Goal: Task Accomplishment & Management: Complete application form

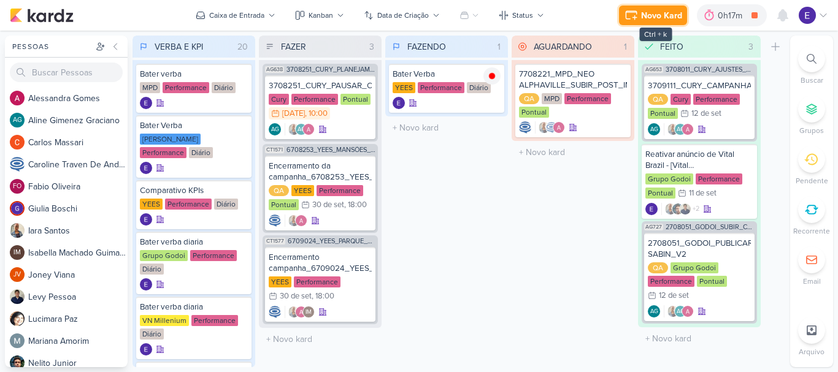
click at [666, 17] on div "Novo Kard" at bounding box center [661, 15] width 41 height 13
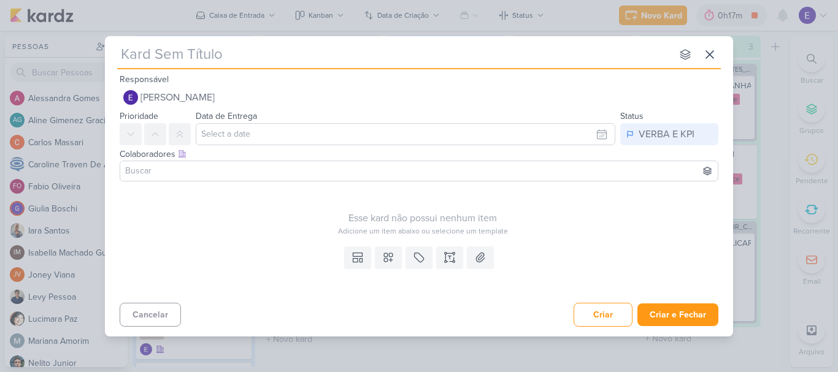
click at [182, 172] on input at bounding box center [419, 171] width 593 height 15
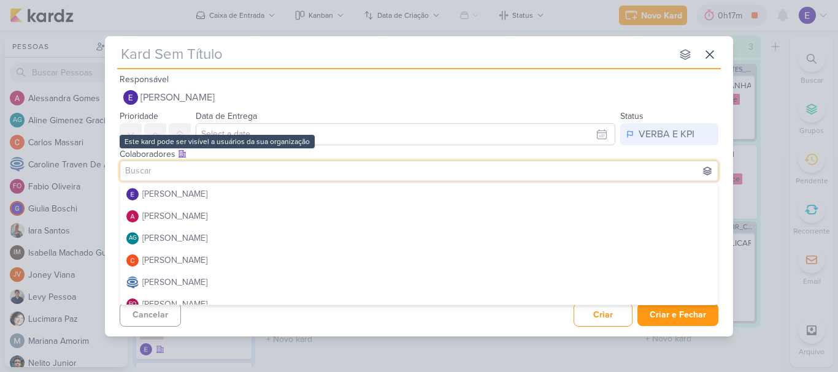
click at [179, 154] on icon at bounding box center [182, 154] width 9 height 9
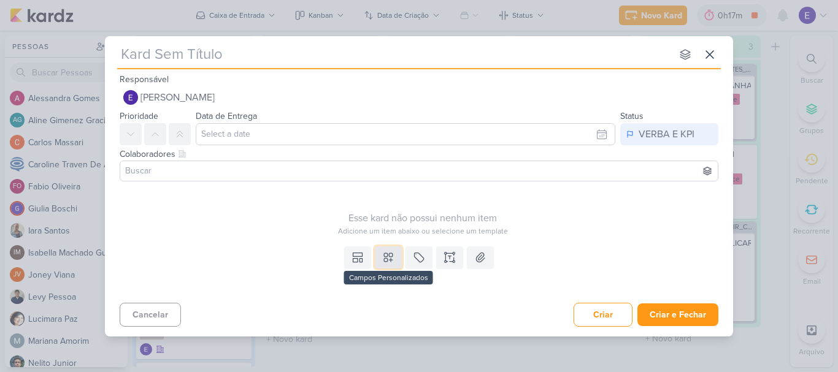
click at [394, 261] on icon at bounding box center [388, 258] width 12 height 12
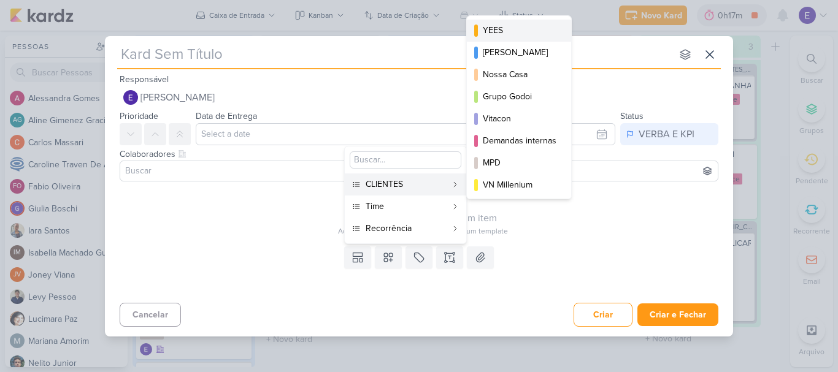
click at [498, 36] on div "YEES" at bounding box center [520, 30] width 74 height 13
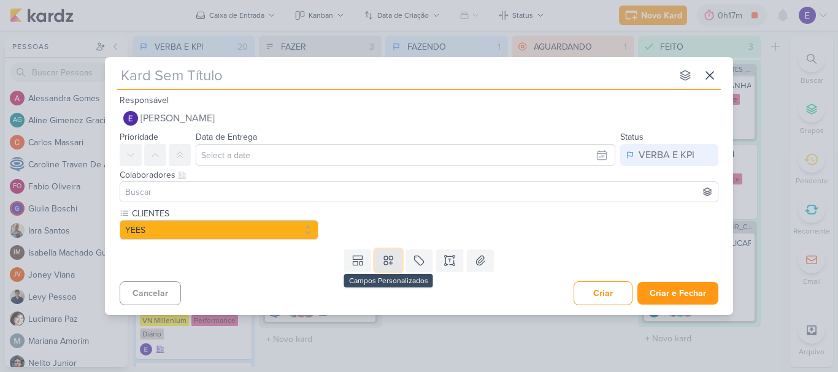
click at [393, 266] on icon at bounding box center [388, 261] width 12 height 12
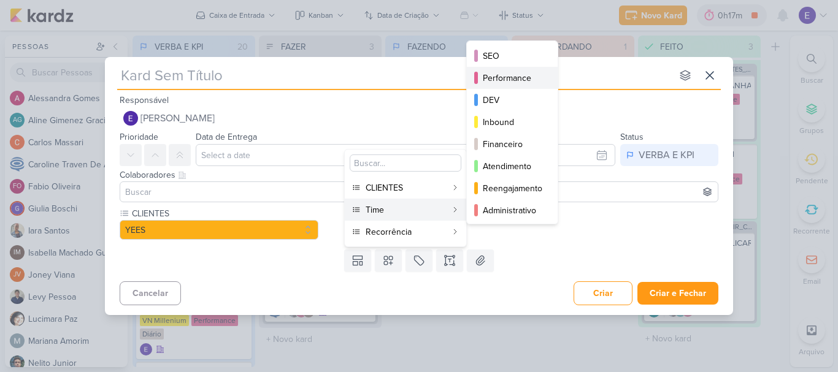
click at [503, 79] on div "Performance" at bounding box center [513, 78] width 60 height 13
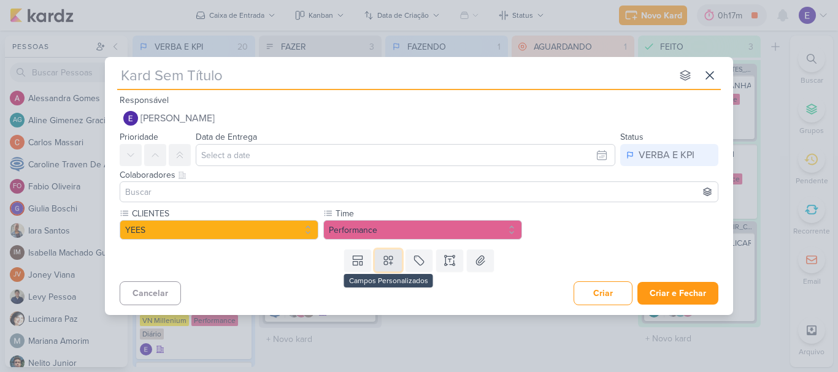
click at [389, 264] on icon at bounding box center [388, 261] width 12 height 12
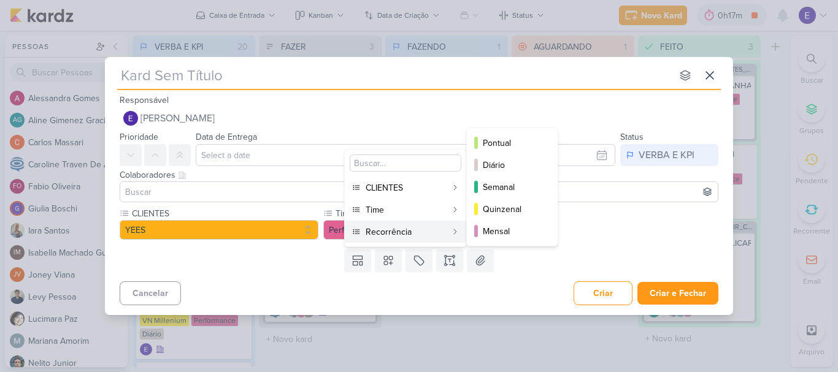
click at [423, 230] on div "Recorrência" at bounding box center [406, 232] width 81 height 13
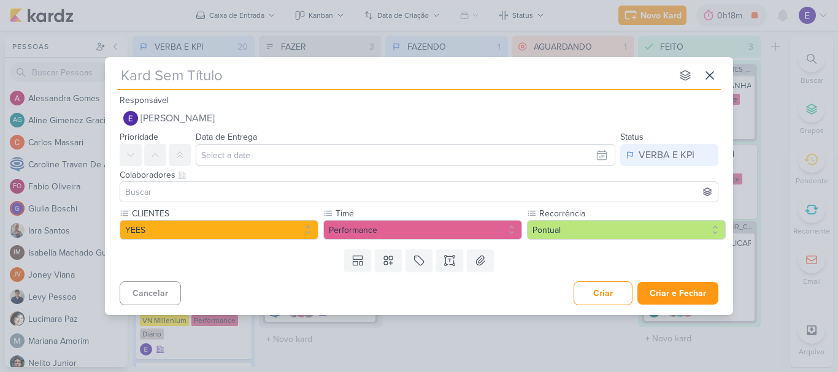
click at [277, 80] on input "text" at bounding box center [394, 75] width 555 height 22
type input "PAUSAR"
type input "PAUSAR CA"
type input "PAUSAR CAMPANHAS DE P"
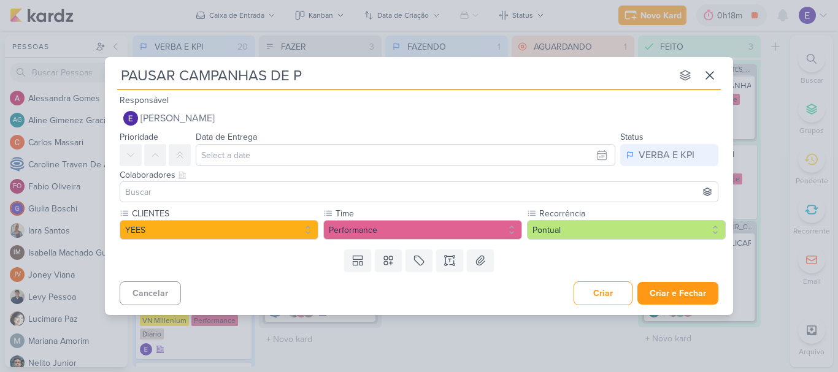
type input "PAUSAR CAMPANHAS DE PQ"
type input "PAUSAR CAMPANHAS DE PQ BUENA VI"
type input "PAUSAR CAMPANHAS DE PQ BUENA VISTA"
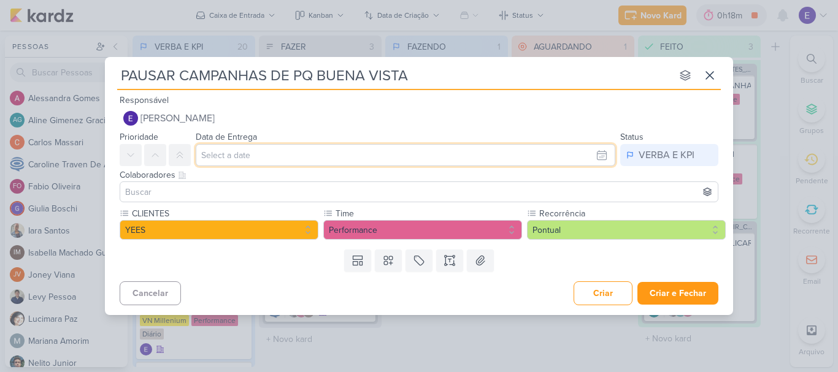
click at [326, 161] on input "text" at bounding box center [406, 155] width 420 height 22
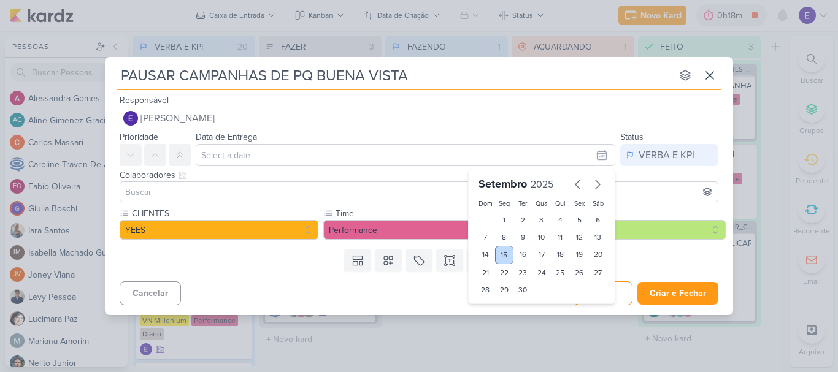
click at [504, 257] on div "15" at bounding box center [504, 255] width 19 height 18
type input "15 de setembro de 2025 às 23:59"
click at [483, 129] on div "Data de Entrega [DATE] 23:59 [DATE] Dom Seg Ter Qua Qui Sex Sáb 1 2 3 4 5 6 7 8…" at bounding box center [406, 147] width 420 height 37
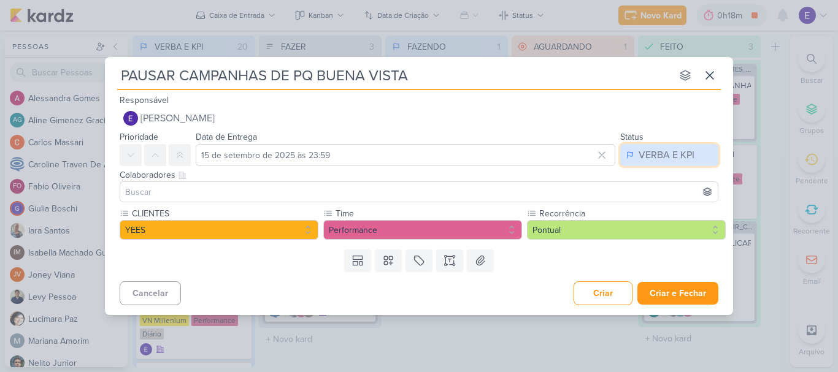
click at [650, 152] on div "VERBA E KPI" at bounding box center [667, 155] width 56 height 15
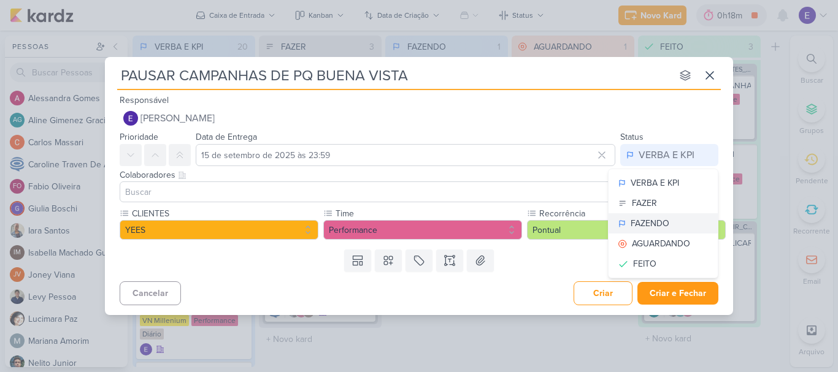
click at [669, 225] on button "FAZENDO" at bounding box center [663, 224] width 109 height 20
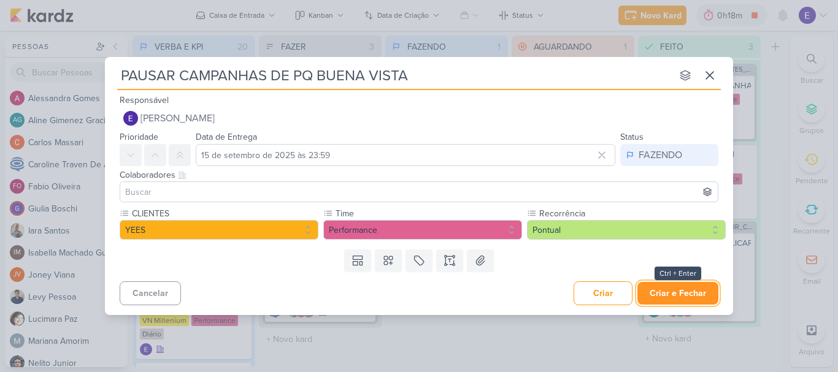
click at [663, 290] on button "Criar e Fechar" at bounding box center [678, 293] width 81 height 23
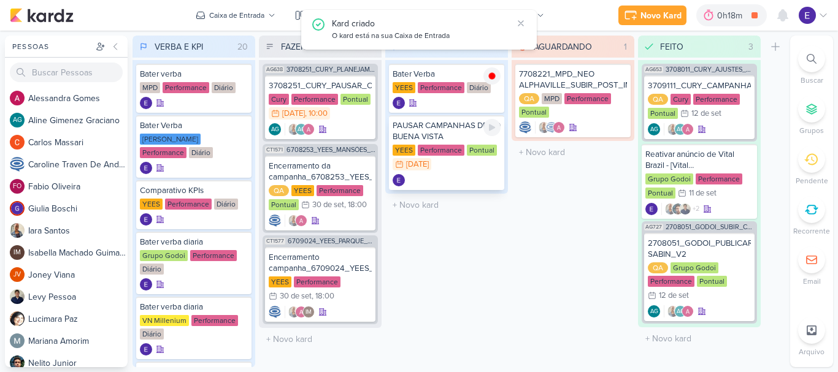
click at [495, 179] on div at bounding box center [447, 180] width 108 height 12
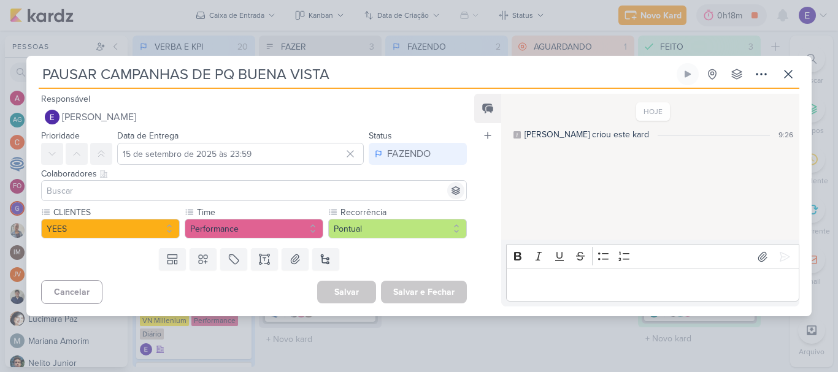
click at [452, 190] on icon at bounding box center [456, 191] width 10 height 10
click at [101, 159] on button at bounding box center [101, 154] width 22 height 22
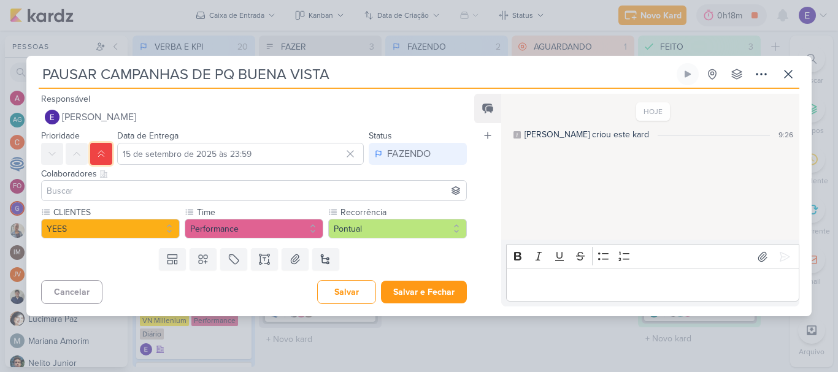
click at [101, 160] on button at bounding box center [101, 154] width 22 height 22
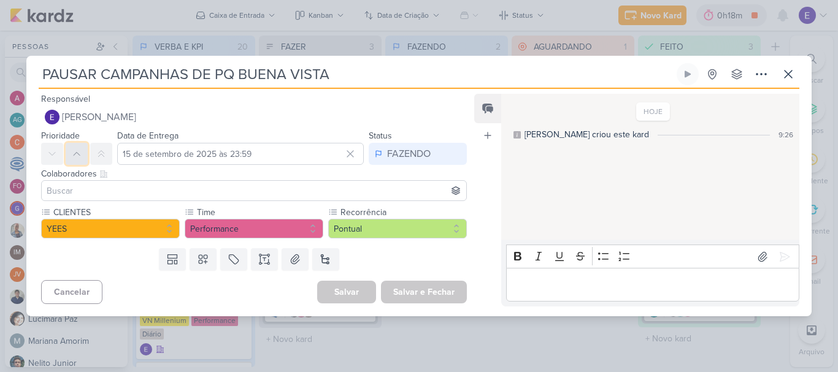
click at [80, 160] on button at bounding box center [77, 154] width 22 height 22
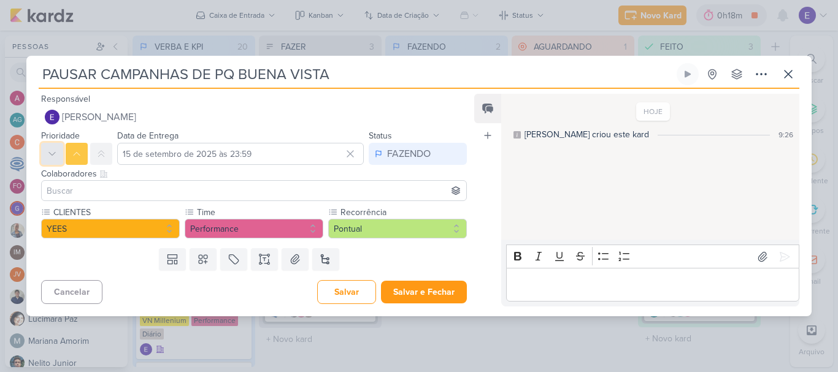
click at [60, 158] on button at bounding box center [52, 154] width 22 height 22
click at [74, 158] on icon at bounding box center [77, 154] width 10 height 10
click at [108, 188] on input at bounding box center [254, 190] width 420 height 15
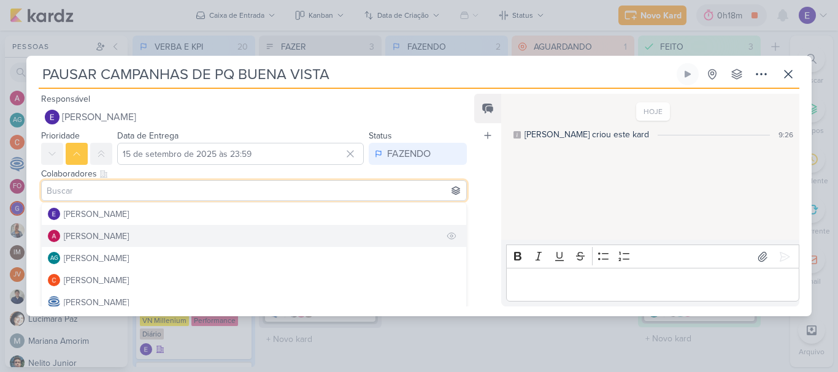
click at [120, 231] on div "[PERSON_NAME]" at bounding box center [96, 236] width 65 height 13
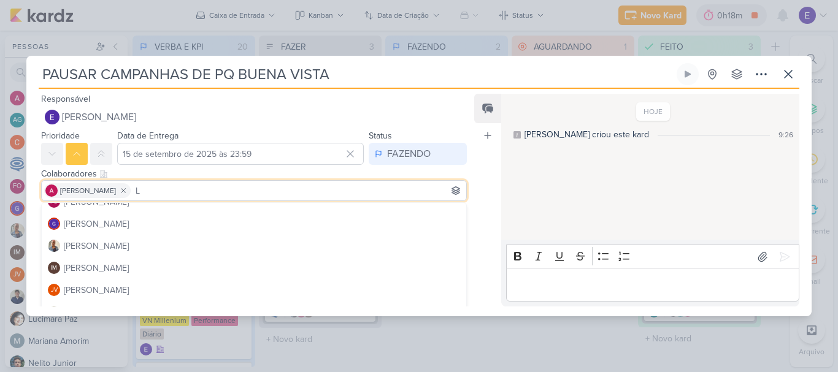
scroll to position [184, 0]
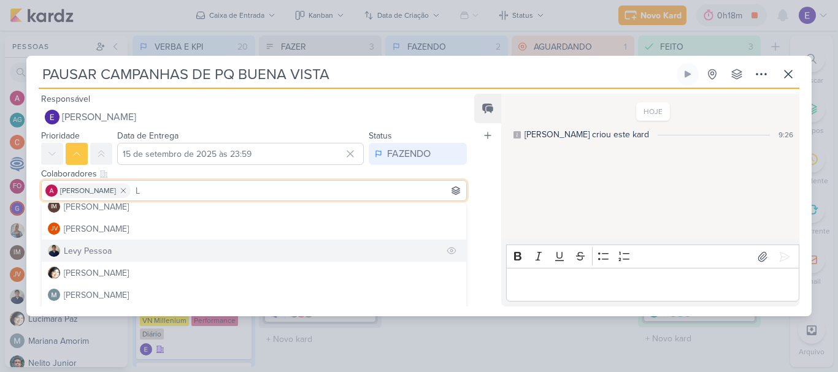
type input "L"
click at [134, 251] on button "Levy Pessoa" at bounding box center [254, 251] width 425 height 22
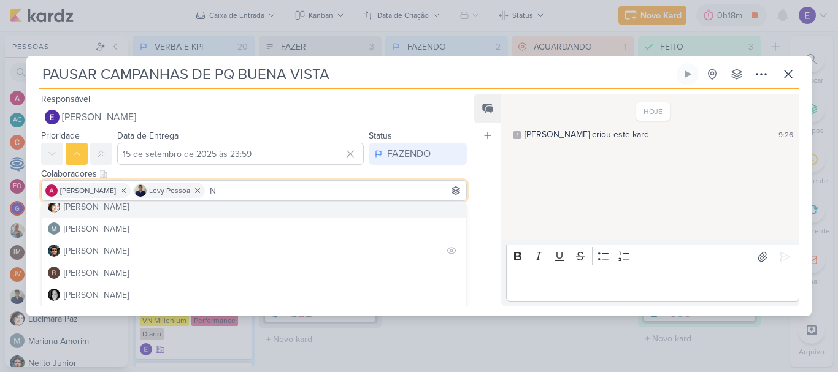
scroll to position [121, 0]
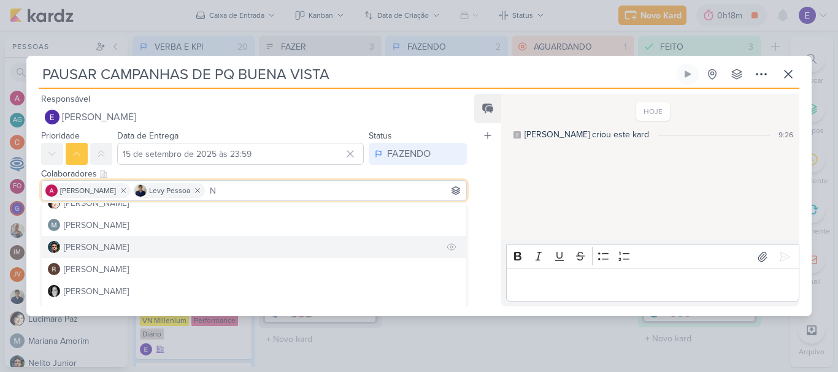
type input "N"
click at [163, 245] on button "[PERSON_NAME]" at bounding box center [254, 247] width 425 height 22
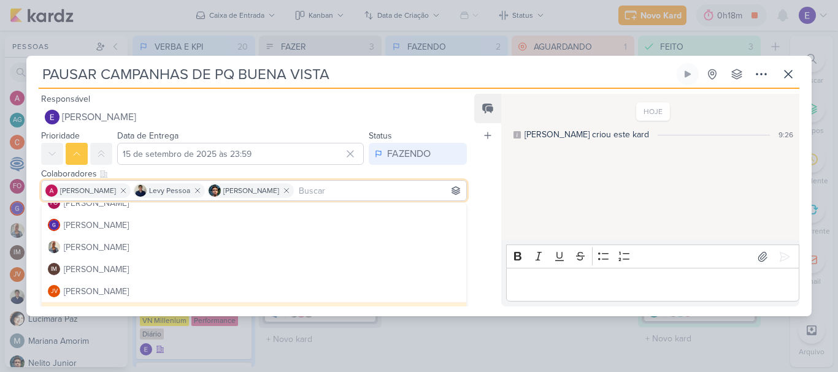
scroll to position [0, 0]
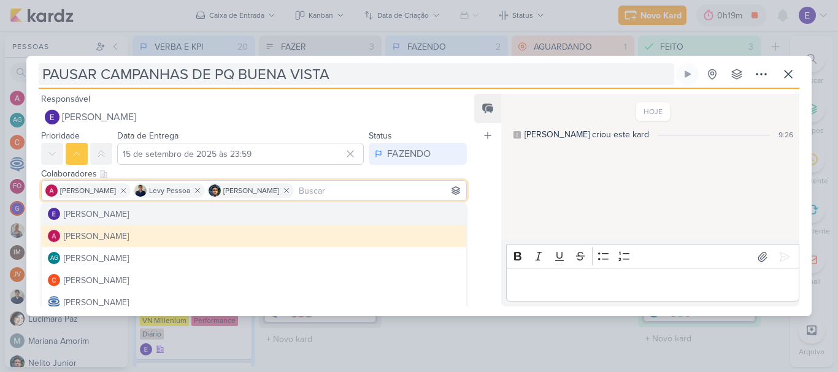
click at [470, 80] on input "PAUSAR CAMPANHAS DE PQ BUENA VISTA" at bounding box center [357, 74] width 636 height 22
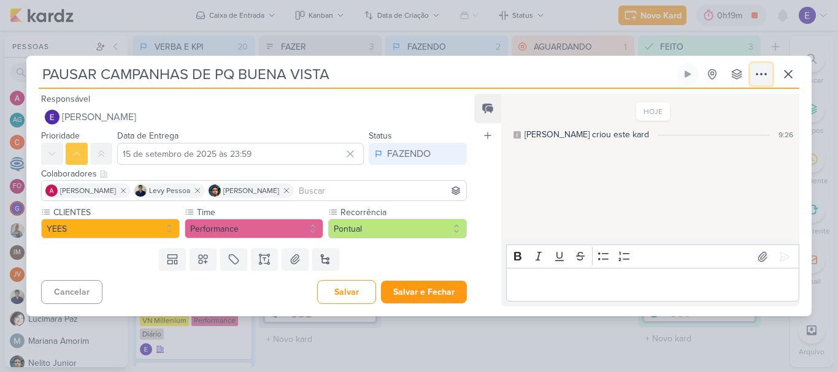
click at [766, 79] on icon at bounding box center [761, 74] width 15 height 15
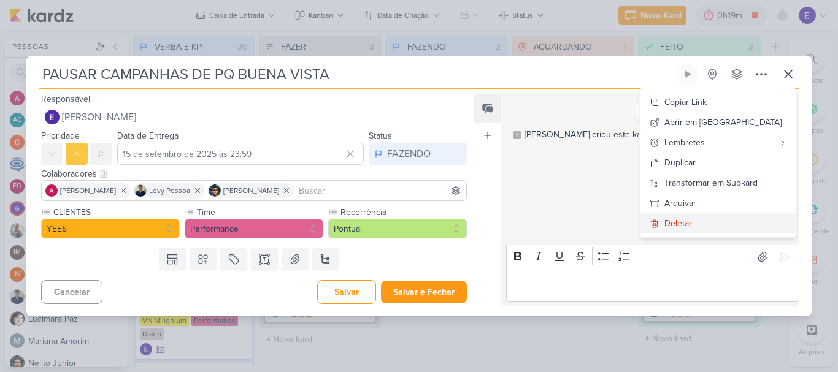
click at [692, 222] on div "Deletar" at bounding box center [679, 223] width 28 height 13
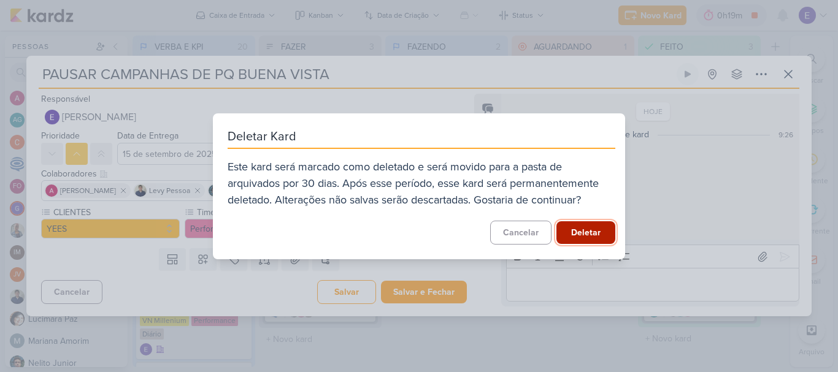
click at [589, 232] on button "Deletar" at bounding box center [586, 233] width 59 height 23
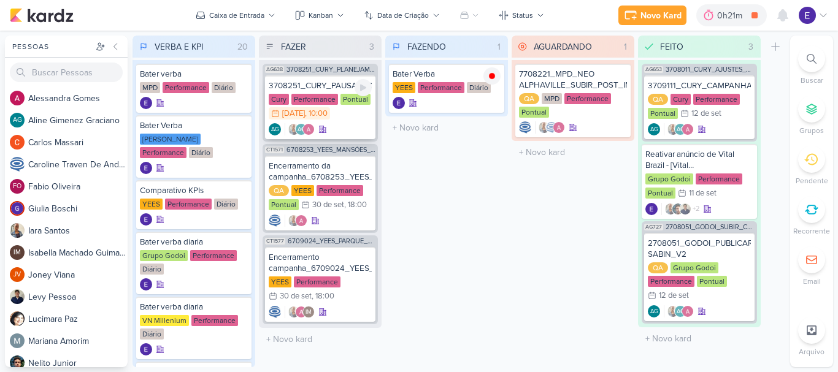
click at [339, 118] on div "Cury Performance Pontual 15/9 [DATE] 10:00" at bounding box center [320, 107] width 103 height 27
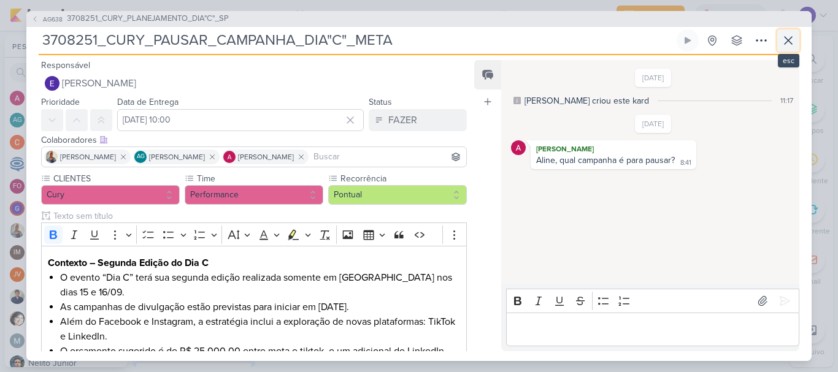
click at [795, 50] on button at bounding box center [788, 40] width 22 height 22
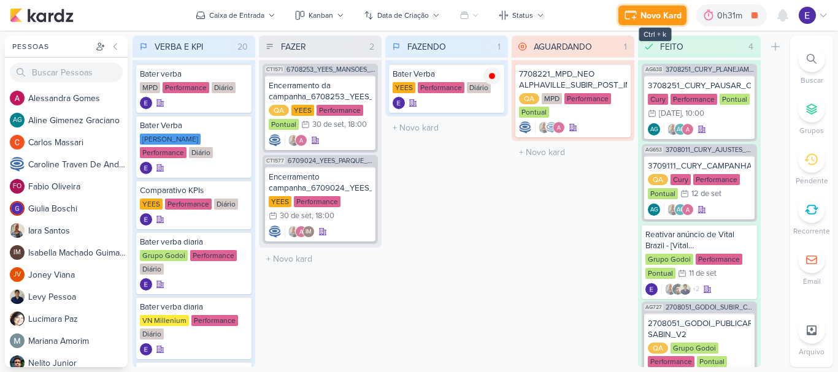
click at [666, 13] on div "Novo Kard" at bounding box center [661, 15] width 41 height 13
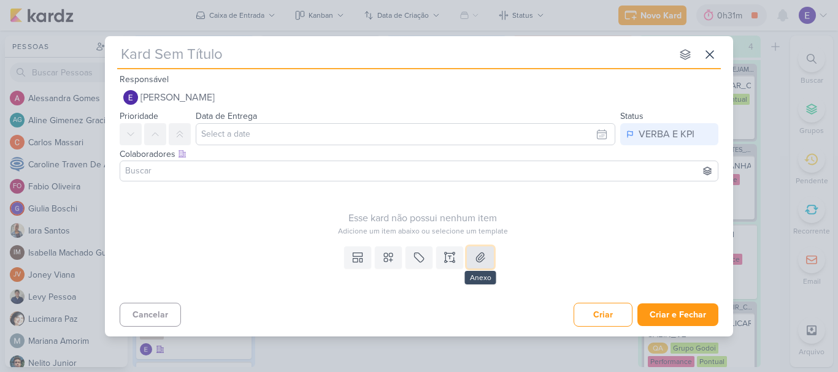
click at [484, 262] on icon at bounding box center [480, 258] width 12 height 12
click at [415, 260] on icon at bounding box center [419, 258] width 12 height 12
click at [430, 232] on div "QA" at bounding box center [430, 228] width 80 height 13
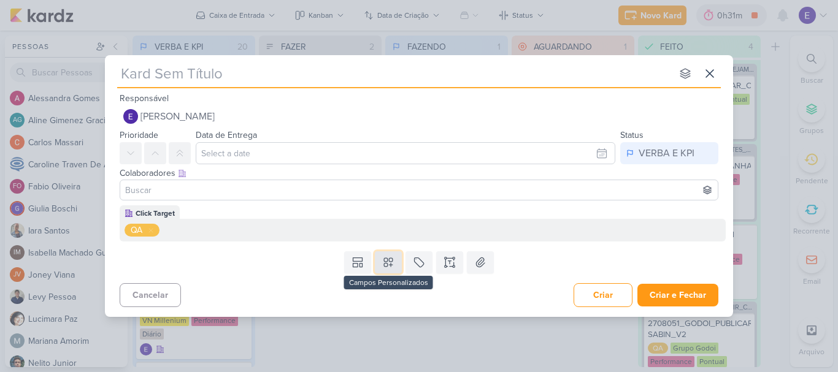
click at [387, 268] on icon at bounding box center [388, 262] width 12 height 12
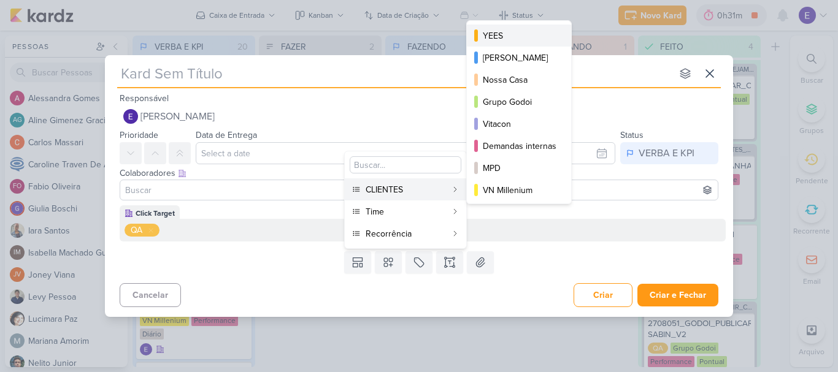
click at [515, 37] on div "YEES" at bounding box center [520, 35] width 74 height 13
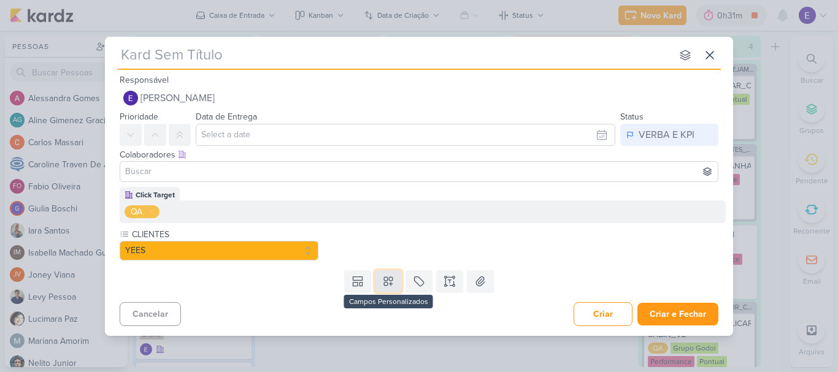
click at [395, 288] on button at bounding box center [388, 282] width 27 height 22
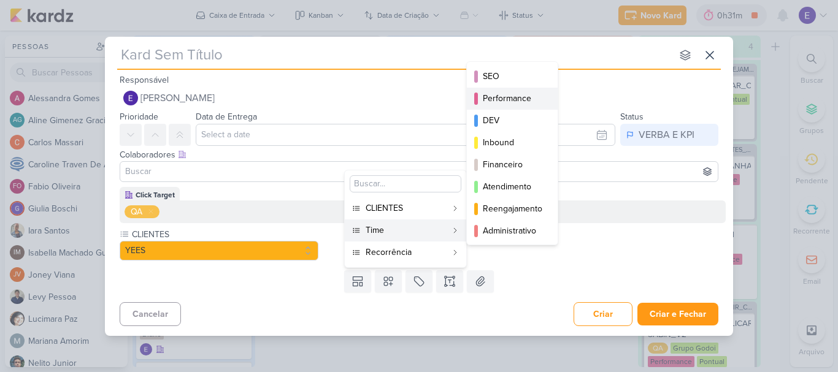
click at [523, 90] on button "Performance" at bounding box center [512, 99] width 91 height 22
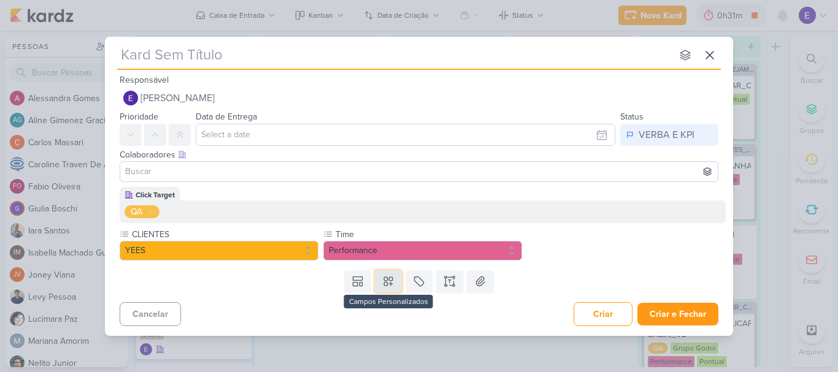
click at [395, 277] on button at bounding box center [388, 282] width 27 height 22
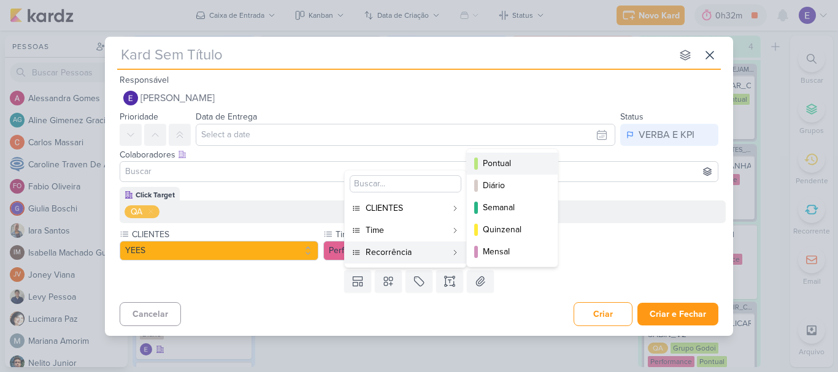
click at [507, 168] on div "Pontual" at bounding box center [513, 163] width 60 height 13
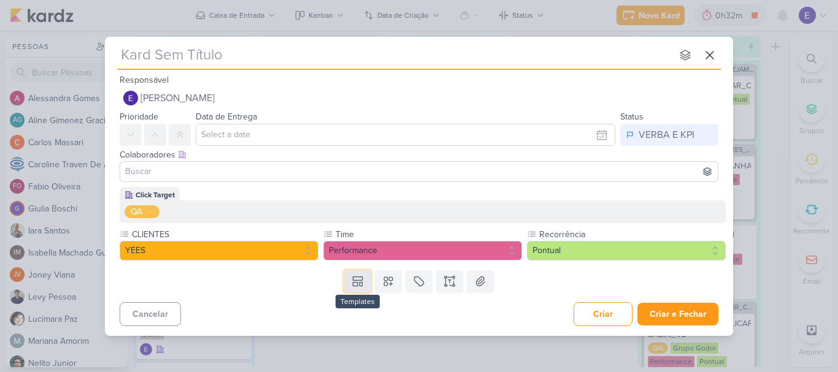
click at [353, 276] on icon at bounding box center [358, 282] width 12 height 12
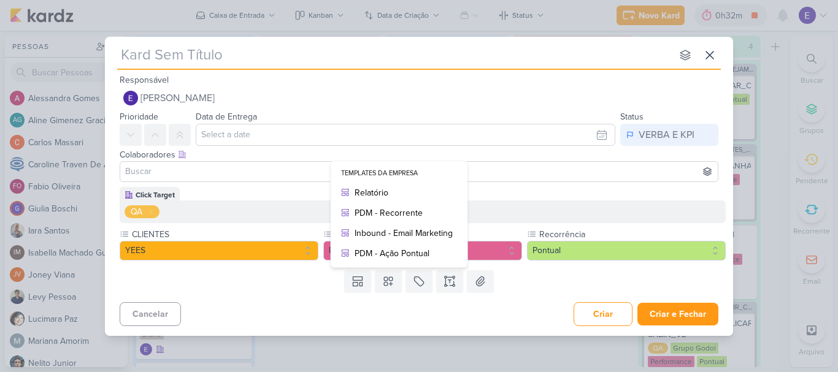
click at [387, 310] on div "Cancelar Criar Criar e Fechar Ctrl + Enter" at bounding box center [419, 313] width 628 height 31
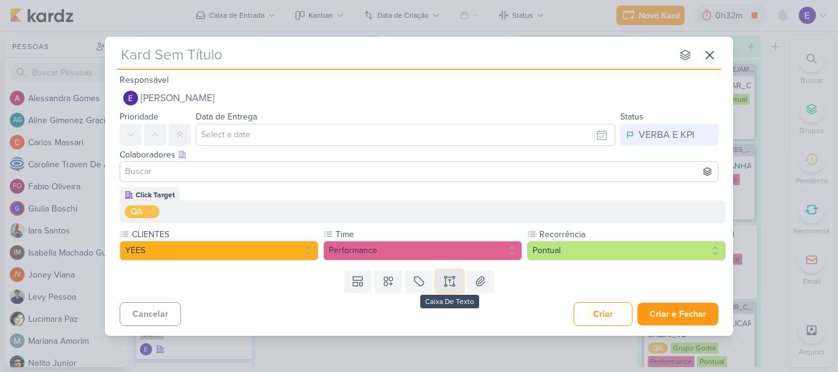
click at [450, 281] on icon at bounding box center [450, 281] width 0 height 3
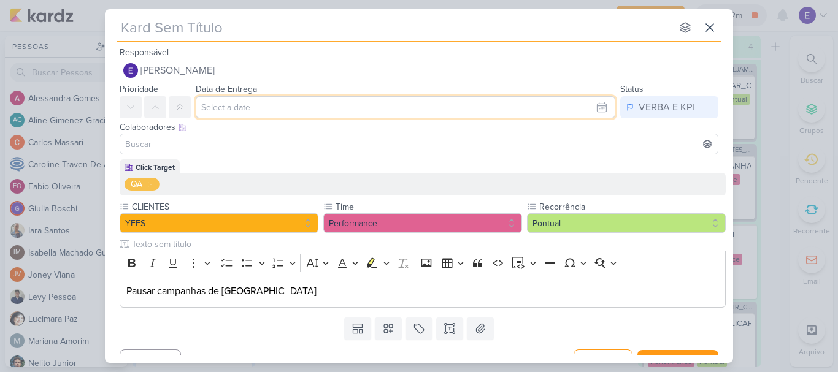
click at [344, 104] on input "text" at bounding box center [406, 107] width 420 height 22
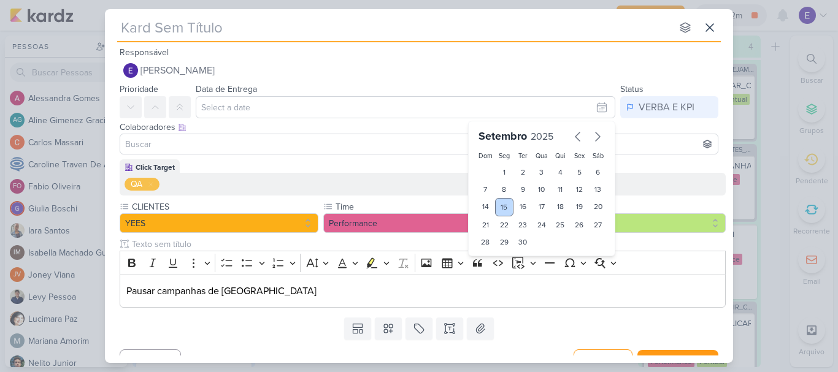
click at [498, 202] on div "15" at bounding box center [504, 207] width 19 height 18
type input "15 de setembro de 2025 às 23:59"
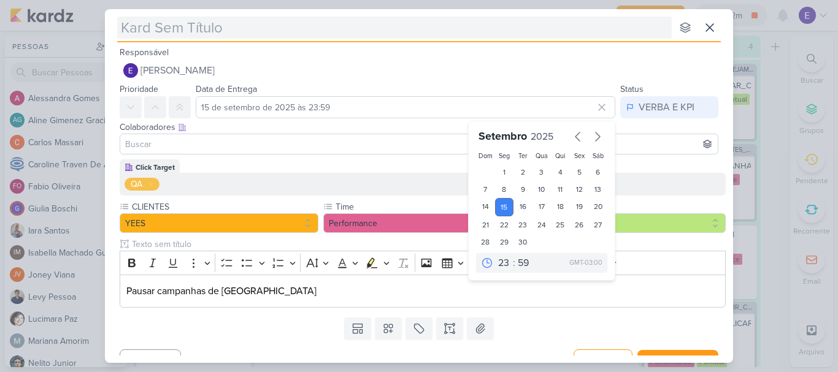
click at [473, 34] on input "text" at bounding box center [394, 28] width 555 height 22
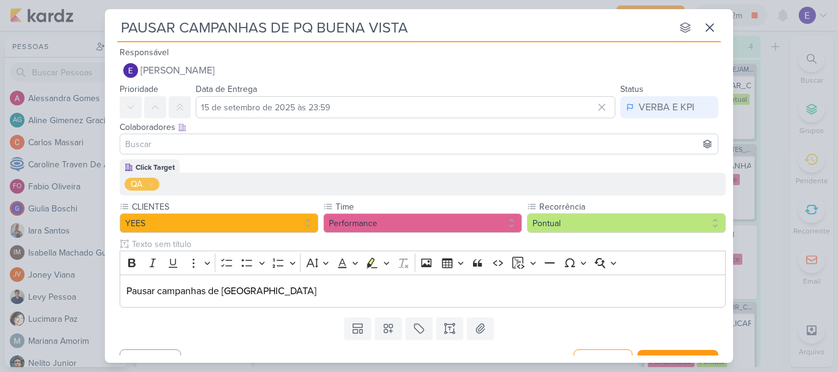
type input "PAUSAR CAMPANHAS DE PQ BUENA VISTA"
click at [649, 123] on div "Colaboradores Este kard pode ser visível a usuários da sua organização Este kar…" at bounding box center [419, 127] width 599 height 13
click at [651, 118] on button "VERBA E KPI" at bounding box center [669, 107] width 98 height 22
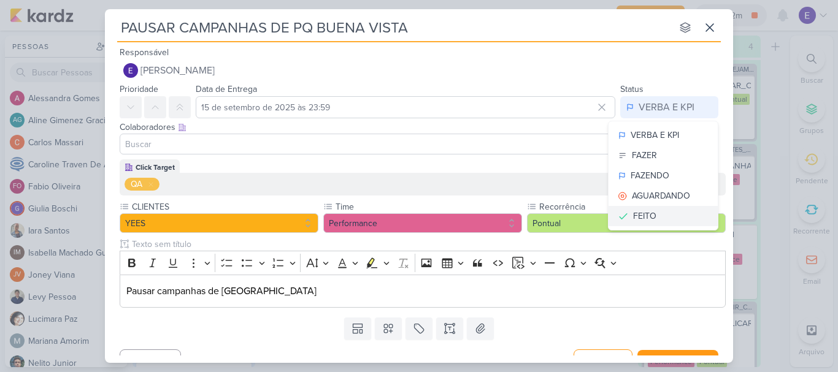
click at [654, 212] on button "FEITO" at bounding box center [663, 216] width 109 height 20
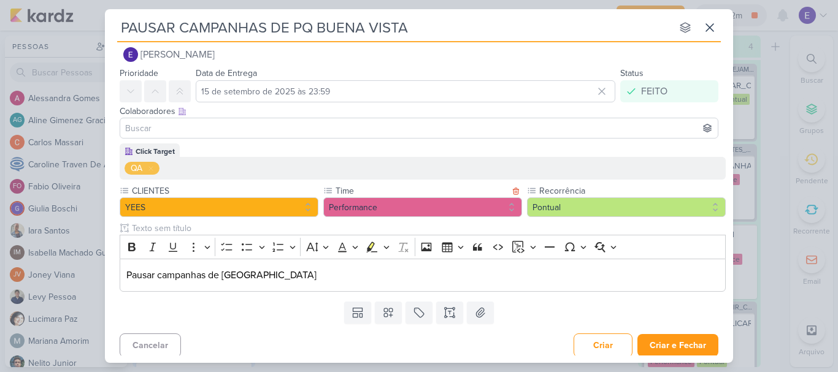
scroll to position [20, 0]
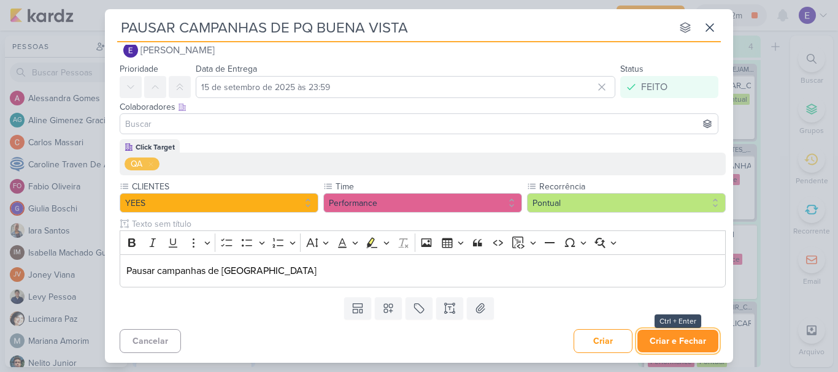
click at [663, 341] on button "Criar e Fechar" at bounding box center [678, 341] width 81 height 23
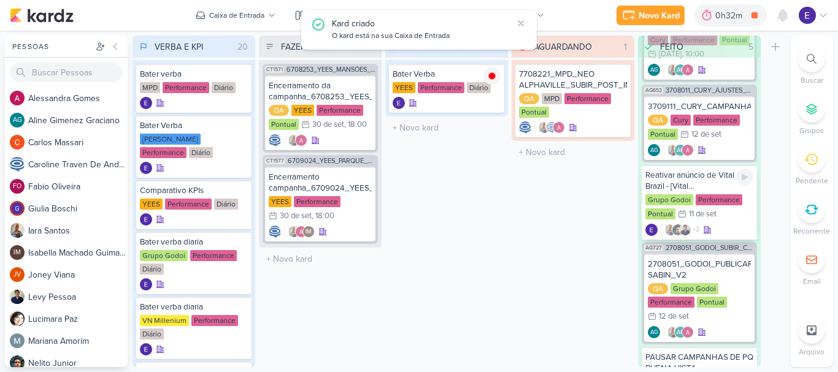
scroll to position [145, 0]
